Goal: Entertainment & Leisure: Consume media (video, audio)

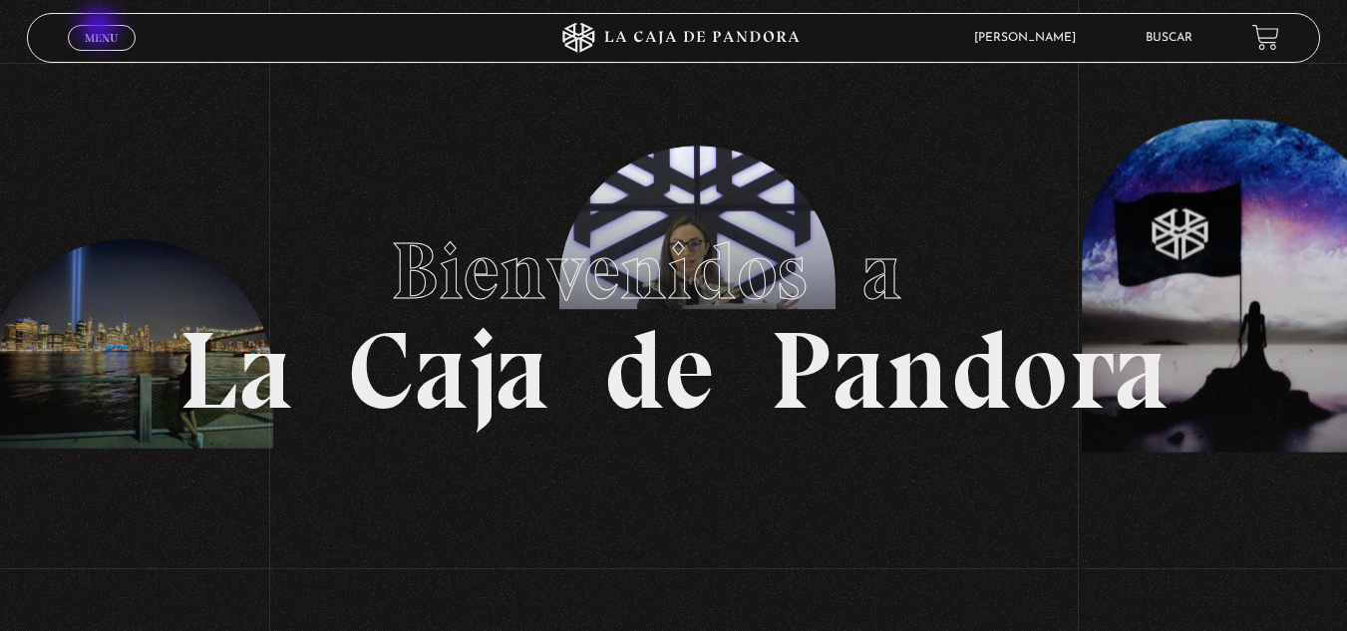
click at [101, 29] on link "Menu Cerrar" at bounding box center [102, 38] width 68 height 26
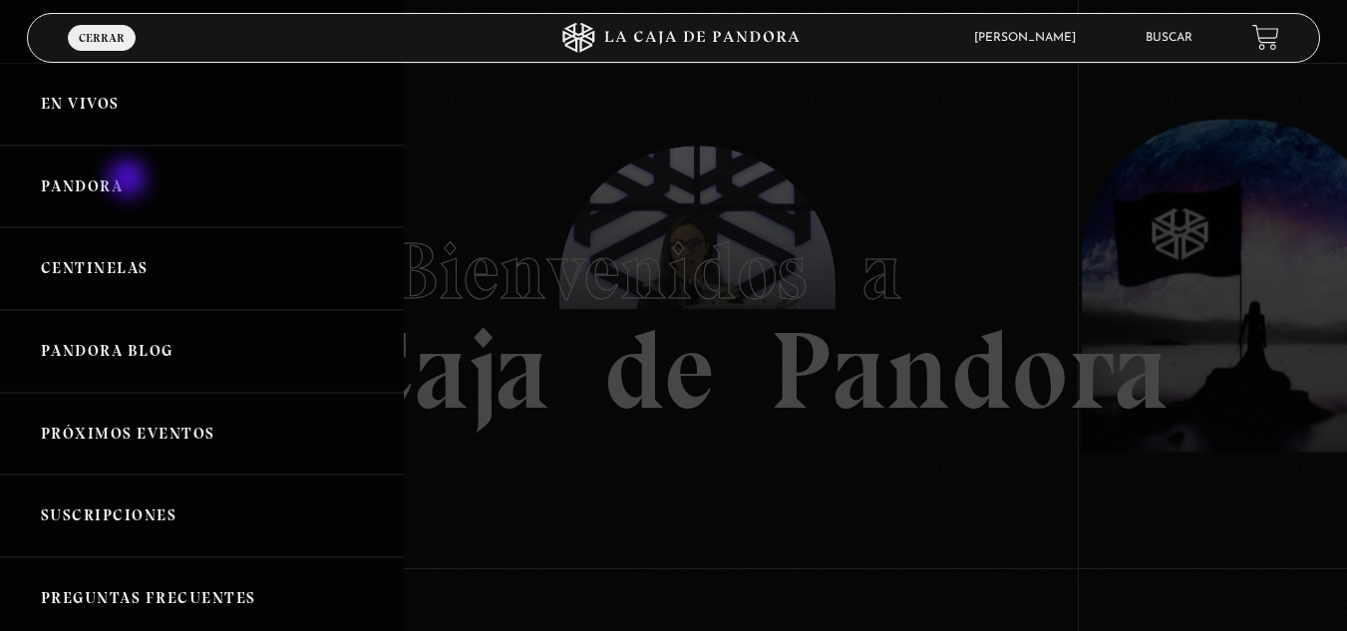
click at [130, 181] on link "Pandora" at bounding box center [202, 187] width 404 height 83
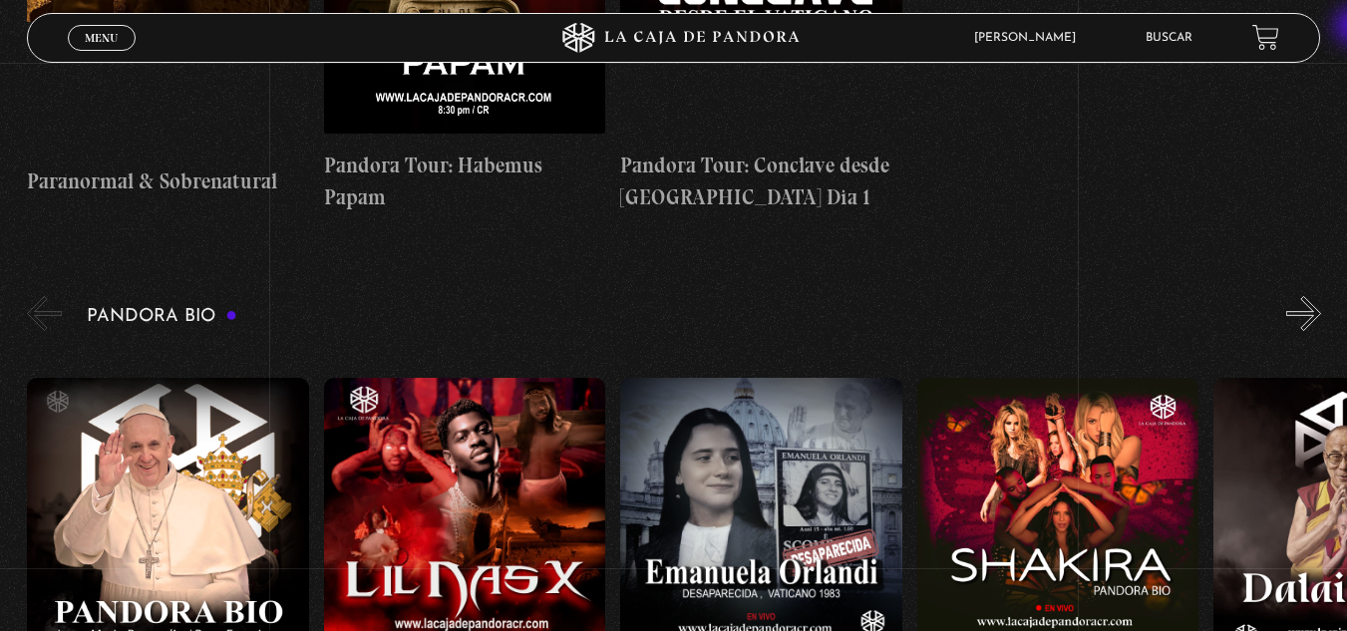
scroll to position [1839, 0]
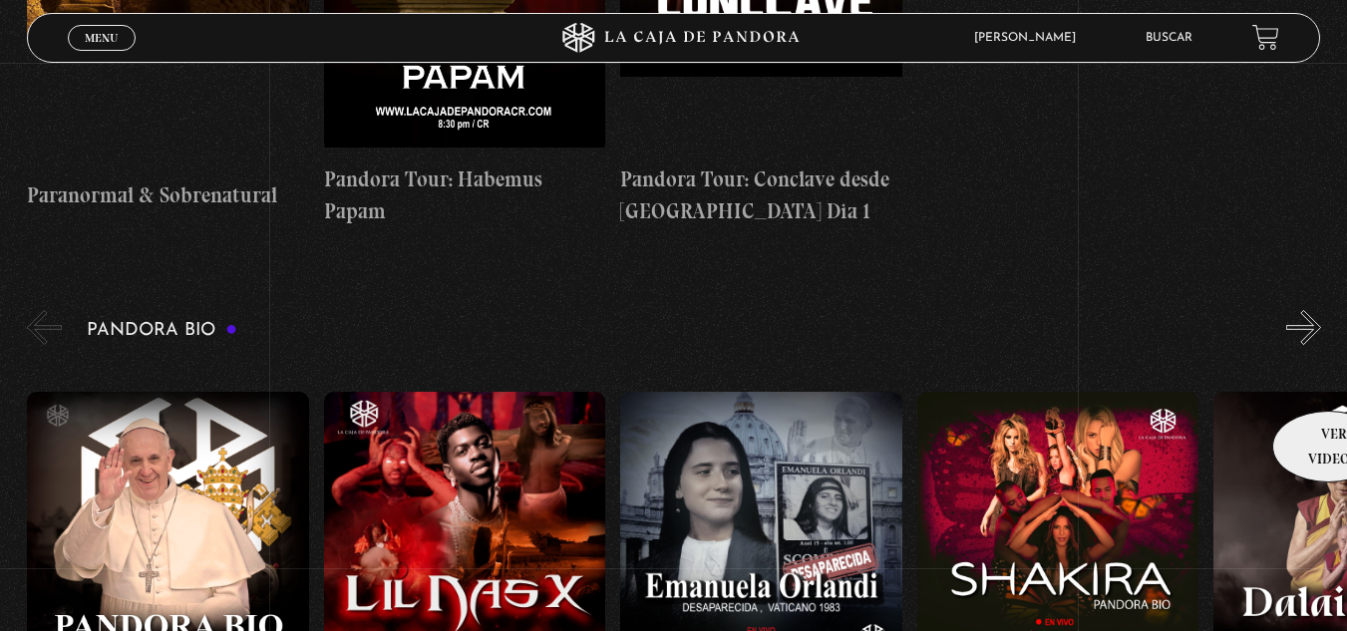
click at [1322, 392] on figure at bounding box center [1355, 571] width 282 height 359
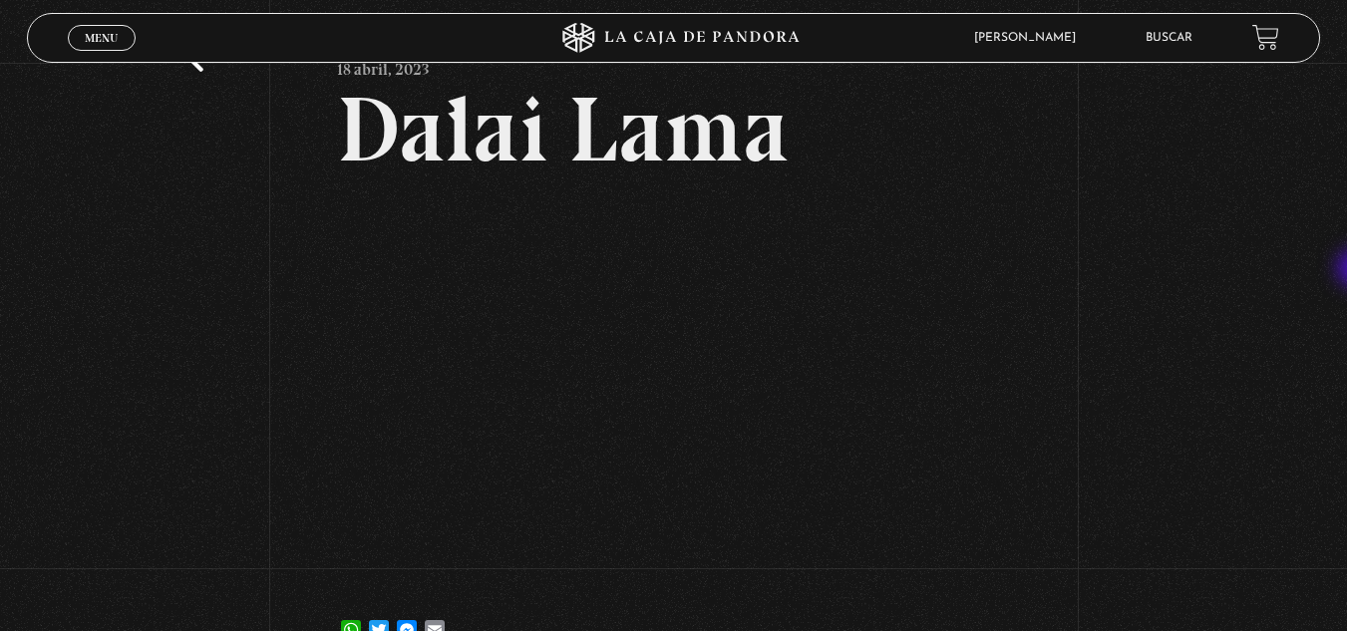
scroll to position [88, 0]
